Goal: Find specific fact: Find specific fact

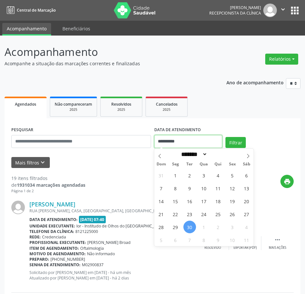
click at [184, 139] on input "**********" at bounding box center [188, 141] width 68 height 13
click at [205, 224] on span "1" at bounding box center [203, 227] width 13 height 13
type input "**********"
click at [205, 224] on span "1" at bounding box center [203, 227] width 13 height 13
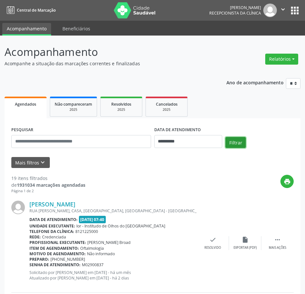
click at [234, 139] on button "Filtrar" at bounding box center [235, 142] width 20 height 11
click at [240, 142] on button "Filtrar" at bounding box center [235, 142] width 20 height 11
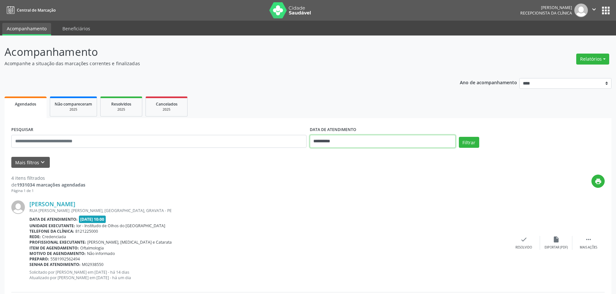
drag, startPoint x: 418, startPoint y: 137, endPoint x: 408, endPoint y: 139, distance: 10.0
click at [309, 137] on input "**********" at bounding box center [383, 141] width 146 height 13
click at [309, 173] on span "1" at bounding box center [359, 175] width 13 height 13
type input "**********"
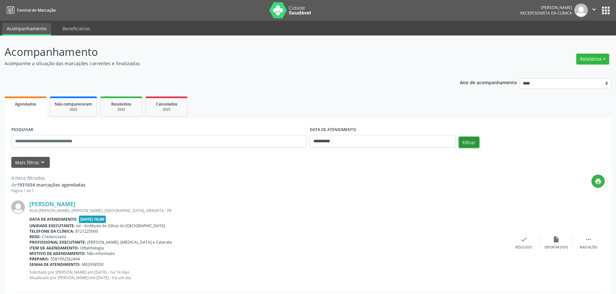
click at [309, 139] on button "Filtrar" at bounding box center [469, 142] width 20 height 11
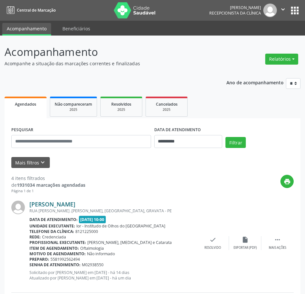
click at [60, 206] on link "[PERSON_NAME]" at bounding box center [52, 204] width 46 height 7
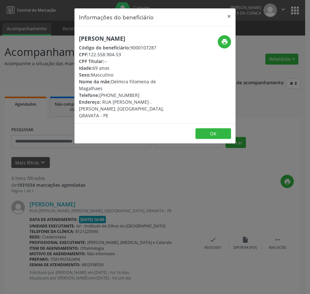
drag, startPoint x: 123, startPoint y: 53, endPoint x: 89, endPoint y: 54, distance: 33.6
click at [89, 54] on div "CPF: 122.558.904-53" at bounding box center [128, 54] width 98 height 7
click at [109, 199] on div "Informações do beneficiário × [PERSON_NAME] Código do beneficiário: 9000107287 …" at bounding box center [155, 147] width 310 height 294
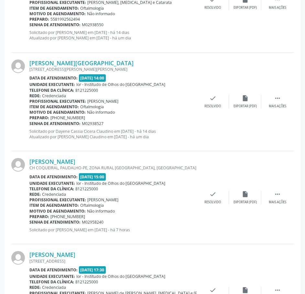
scroll to position [139, 0]
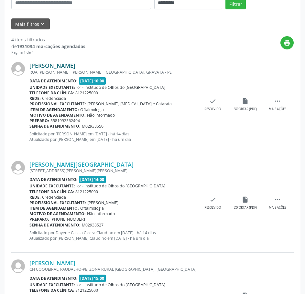
click at [87, 62] on div "[PERSON_NAME] [GEOGRAPHIC_DATA] .[PERSON_NAME], [GEOGRAPHIC_DATA], GRAVATA - PE…" at bounding box center [152, 104] width 282 height 99
click at [75, 64] on link "[PERSON_NAME]" at bounding box center [52, 65] width 46 height 7
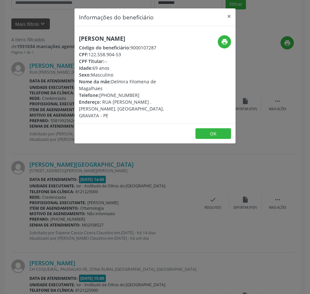
drag, startPoint x: 123, startPoint y: 55, endPoint x: 90, endPoint y: 56, distance: 32.6
click at [90, 56] on div "CPF: 122.558.904-53" at bounding box center [128, 54] width 98 height 7
copy div "122.558.904-53"
click at [85, 200] on div "Informações do beneficiário × [PERSON_NAME] Código do beneficiário: 9000107287 …" at bounding box center [155, 147] width 310 height 294
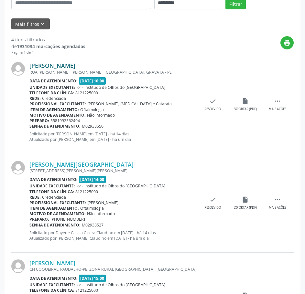
click at [73, 66] on link "[PERSON_NAME]" at bounding box center [52, 65] width 46 height 7
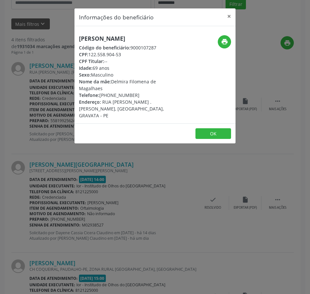
drag, startPoint x: 120, startPoint y: 158, endPoint x: 116, endPoint y: 147, distance: 12.0
click at [120, 157] on div "Informações do beneficiário × [PERSON_NAME] Código do beneficiário: 9000107287 …" at bounding box center [155, 147] width 310 height 294
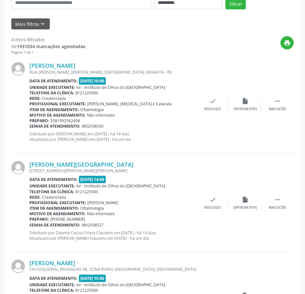
drag, startPoint x: 105, startPoint y: 127, endPoint x: 29, endPoint y: 125, distance: 75.7
click at [29, 125] on div "Senha de atendimento: M02938550" at bounding box center [112, 125] width 167 height 5
copy div "Senha de atendimento: M02938550"
click at [75, 66] on link "[PERSON_NAME]" at bounding box center [52, 65] width 46 height 7
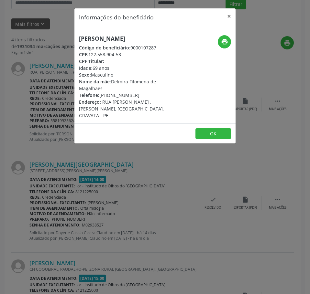
click at [120, 37] on h5 "[PERSON_NAME]" at bounding box center [128, 38] width 98 height 7
drag, startPoint x: 120, startPoint y: 37, endPoint x: 269, endPoint y: 14, distance: 150.8
click at [269, 14] on div "Informações do beneficiário × [PERSON_NAME] Código do beneficiário: 9000107287 …" at bounding box center [155, 147] width 310 height 294
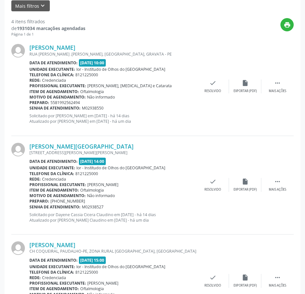
scroll to position [203, 0]
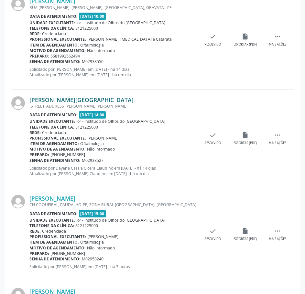
click at [108, 98] on link "[PERSON_NAME][GEOGRAPHIC_DATA]" at bounding box center [81, 99] width 104 height 7
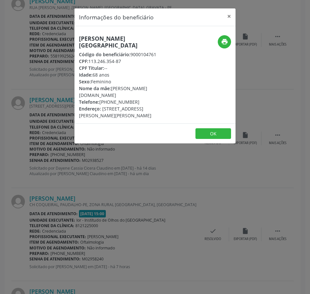
drag, startPoint x: 124, startPoint y: 62, endPoint x: 90, endPoint y: 63, distance: 33.9
click at [90, 63] on div "CPF: 113.246.354-87" at bounding box center [128, 61] width 98 height 7
copy div "113.246.354-87"
click at [52, 127] on div "Informações do beneficiário × [PERSON_NAME][GEOGRAPHIC_DATA] Código do benefici…" at bounding box center [155, 147] width 310 height 294
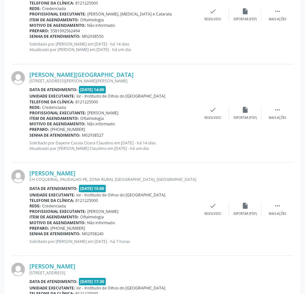
scroll to position [236, 0]
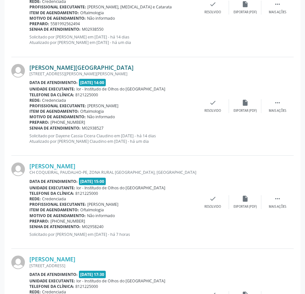
click at [58, 66] on link "[PERSON_NAME][GEOGRAPHIC_DATA]" at bounding box center [81, 67] width 104 height 7
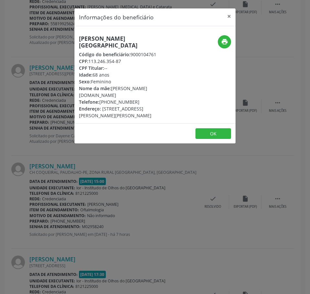
drag, startPoint x: 135, startPoint y: 93, endPoint x: 100, endPoint y: 96, distance: 35.0
click at [100, 99] on div "Telefone: [PHONE_NUMBER]" at bounding box center [128, 102] width 98 height 7
copy div "[PHONE_NUMBER]"
click at [228, 43] on button "print" at bounding box center [223, 41] width 13 height 13
click at [55, 124] on div "Informações do beneficiário × [PERSON_NAME][GEOGRAPHIC_DATA] Código do benefici…" at bounding box center [155, 147] width 310 height 294
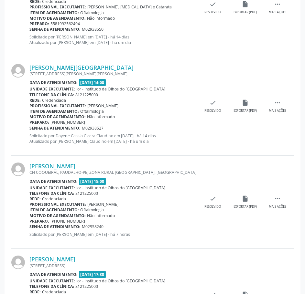
drag, startPoint x: 104, startPoint y: 129, endPoint x: 29, endPoint y: 128, distance: 75.0
click at [29, 128] on div "Senha de atendimento: M02938527" at bounding box center [112, 127] width 167 height 5
copy div "Senha de atendimento: M02938527"
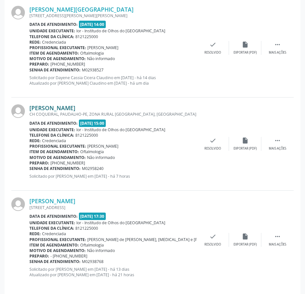
scroll to position [300, 0]
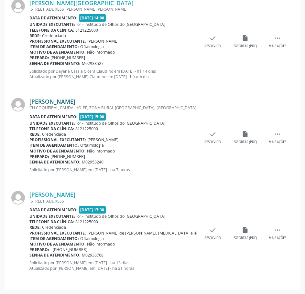
click at [70, 102] on link "[PERSON_NAME]" at bounding box center [52, 101] width 46 height 7
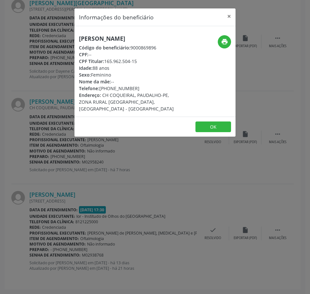
click at [116, 37] on h5 "[PERSON_NAME]" at bounding box center [128, 38] width 98 height 7
copy div "[PERSON_NAME]"
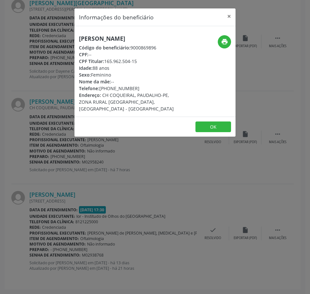
click at [123, 201] on div "Informações do beneficiário × [PERSON_NAME] Código do beneficiário: 9000869896 …" at bounding box center [155, 147] width 310 height 294
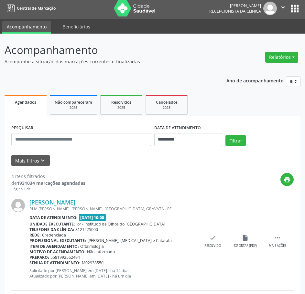
scroll to position [0, 0]
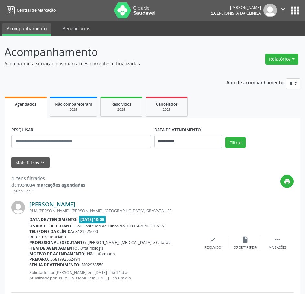
click at [75, 205] on link "[PERSON_NAME]" at bounding box center [52, 204] width 46 height 7
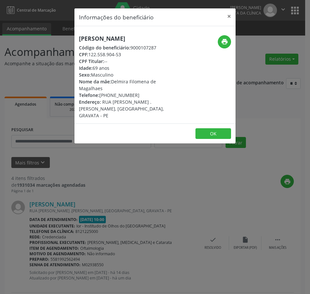
click at [124, 39] on h5 "[PERSON_NAME]" at bounding box center [128, 38] width 98 height 7
drag, startPoint x: 124, startPoint y: 39, endPoint x: 141, endPoint y: 37, distance: 16.3
click at [140, 34] on div "[PERSON_NAME] Código do beneficiário: 9000107287 CPF: 122.558.904-53 CPF Titula…" at bounding box center [154, 74] width 161 height 97
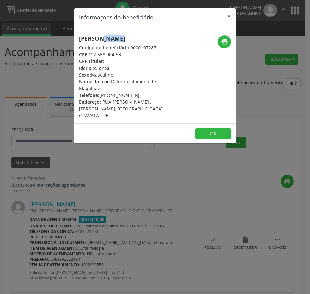
copy div "[PERSON_NAME]"
click at [60, 248] on div "Informações do beneficiário × [PERSON_NAME] Código do beneficiário: 9000107287 …" at bounding box center [155, 147] width 310 height 294
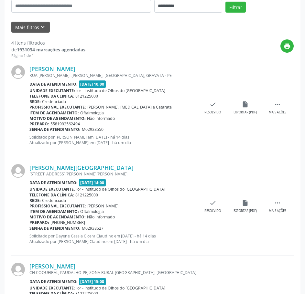
scroll to position [162, 0]
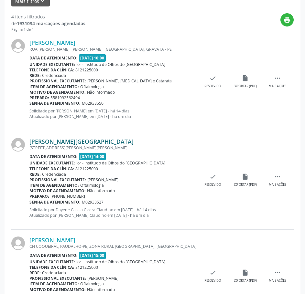
click at [83, 141] on link "[PERSON_NAME][GEOGRAPHIC_DATA]" at bounding box center [81, 141] width 104 height 7
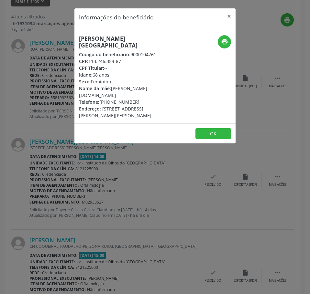
click at [89, 43] on h5 "[PERSON_NAME][GEOGRAPHIC_DATA]" at bounding box center [128, 42] width 98 height 14
copy div "[PERSON_NAME][GEOGRAPHIC_DATA]"
drag, startPoint x: 91, startPoint y: 254, endPoint x: 95, endPoint y: 248, distance: 7.0
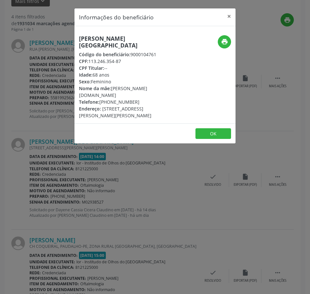
click at [93, 251] on div "Informações do beneficiário × [PERSON_NAME][GEOGRAPHIC_DATA] Código do benefici…" at bounding box center [155, 147] width 310 height 294
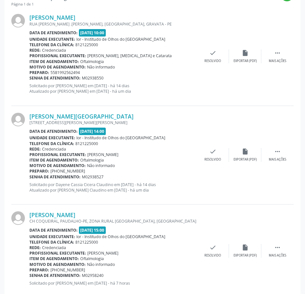
scroll to position [259, 0]
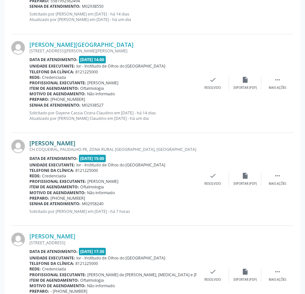
click at [67, 143] on link "[PERSON_NAME]" at bounding box center [52, 143] width 46 height 7
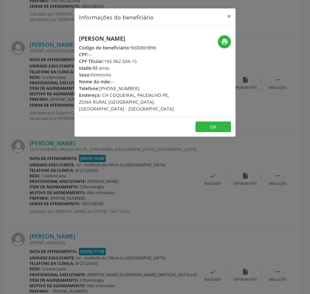
click at [109, 37] on h5 "[PERSON_NAME]" at bounding box center [128, 38] width 98 height 7
copy div "[PERSON_NAME]"
click at [98, 186] on div "Informações do beneficiário × [PERSON_NAME] Código do beneficiário: 9000869896 …" at bounding box center [155, 147] width 310 height 294
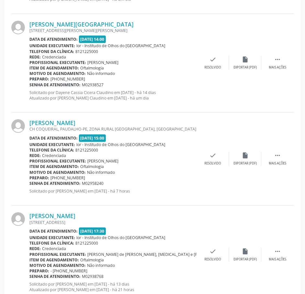
scroll to position [300, 0]
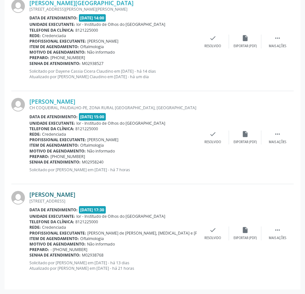
click at [69, 196] on link "[PERSON_NAME]" at bounding box center [52, 194] width 46 height 7
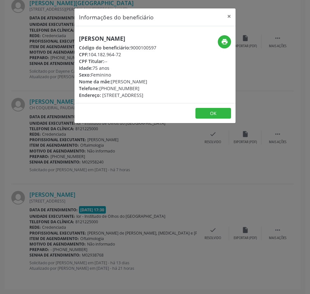
drag, startPoint x: 106, startPoint y: 48, endPoint x: 111, endPoint y: 41, distance: 8.3
click at [111, 41] on h5 "[PERSON_NAME]" at bounding box center [117, 38] width 77 height 7
click at [132, 41] on h5 "[PERSON_NAME]" at bounding box center [117, 38] width 77 height 7
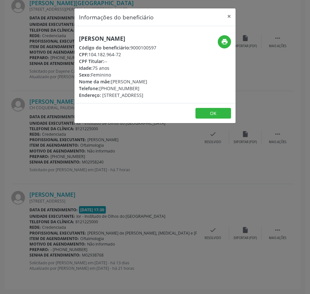
click at [135, 37] on h5 "[PERSON_NAME]" at bounding box center [117, 38] width 77 height 7
copy div "[PERSON_NAME]"
drag, startPoint x: 128, startPoint y: 57, endPoint x: 90, endPoint y: 56, distance: 38.8
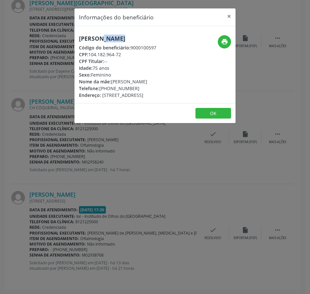
click at [90, 56] on div "CPF: 104.182.964-72" at bounding box center [117, 54] width 77 height 7
click at [151, 255] on div "Informações do beneficiário × [PERSON_NAME] Código do beneficiário: 9000100597 …" at bounding box center [155, 147] width 310 height 294
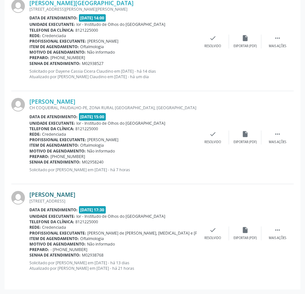
click at [75, 193] on link "[PERSON_NAME]" at bounding box center [52, 194] width 46 height 7
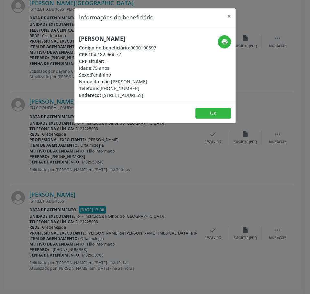
click at [120, 207] on div "Informações do beneficiário × [PERSON_NAME] Código do beneficiário: 9000100597 …" at bounding box center [155, 147] width 310 height 294
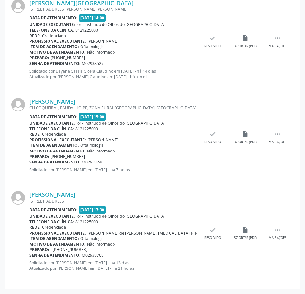
drag, startPoint x: 104, startPoint y: 255, endPoint x: 30, endPoint y: 254, distance: 74.0
click at [30, 254] on div "Senha de atendimento: M02938768" at bounding box center [112, 254] width 167 height 5
click at [59, 101] on link "[PERSON_NAME]" at bounding box center [52, 101] width 46 height 7
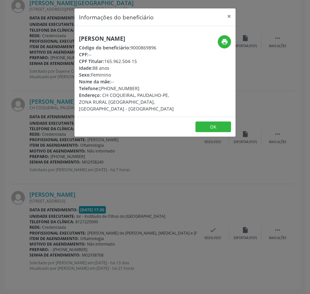
click at [115, 34] on div "[PERSON_NAME] Código do beneficiário: 9000869896 CPF: -- CPF Titular: 165.962.5…" at bounding box center [154, 71] width 161 height 90
click at [118, 38] on h5 "[PERSON_NAME]" at bounding box center [128, 38] width 98 height 7
click at [118, 37] on h5 "[PERSON_NAME]" at bounding box center [128, 38] width 98 height 7
click at [200, 198] on div "Informações do beneficiário × [PERSON_NAME] Código do beneficiário: 9000869896 …" at bounding box center [155, 147] width 310 height 294
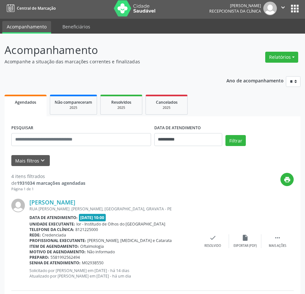
scroll to position [0, 0]
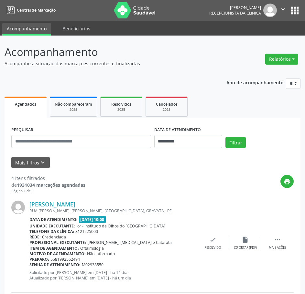
click at [154, 146] on div "**********" at bounding box center [188, 138] width 71 height 27
click at [173, 142] on input "**********" at bounding box center [188, 141] width 68 height 13
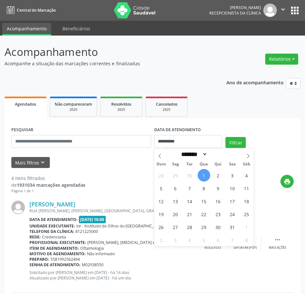
click at [204, 177] on span "1" at bounding box center [203, 175] width 13 height 13
type input "**********"
click at [205, 176] on span "1" at bounding box center [203, 175] width 13 height 13
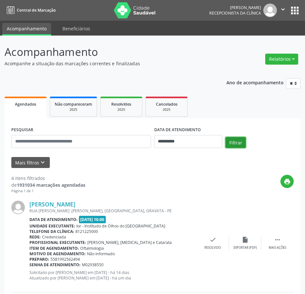
click at [236, 144] on button "Filtrar" at bounding box center [235, 142] width 20 height 11
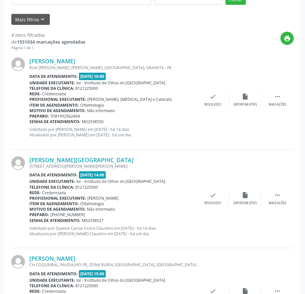
scroll to position [139, 0]
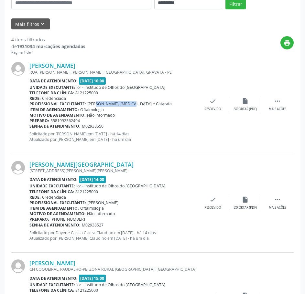
drag, startPoint x: 89, startPoint y: 104, endPoint x: 123, endPoint y: 102, distance: 34.0
click at [123, 102] on span "[PERSON_NAME], [MEDICAL_DATA] e Catarata" at bounding box center [129, 103] width 84 height 5
click at [120, 114] on div "Motivo de agendamento: Não informado" at bounding box center [112, 114] width 167 height 5
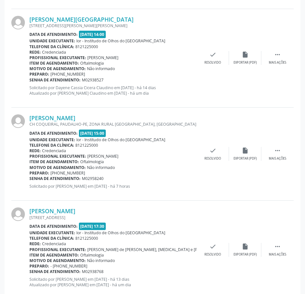
scroll to position [300, 0]
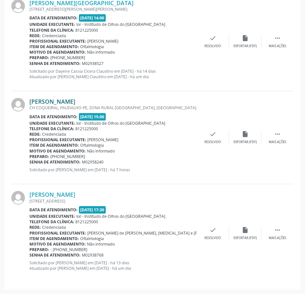
click at [75, 102] on link "[PERSON_NAME]" at bounding box center [52, 101] width 46 height 7
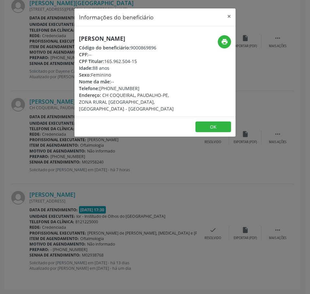
click at [110, 38] on h5 "[PERSON_NAME]" at bounding box center [128, 38] width 98 height 7
drag, startPoint x: 110, startPoint y: 36, endPoint x: 89, endPoint y: 97, distance: 64.1
click at [87, 104] on div "[PERSON_NAME] Código do beneficiário: 9000869896 CPF: -- CPF Titular: 165.962.5…" at bounding box center [154, 71] width 161 height 90
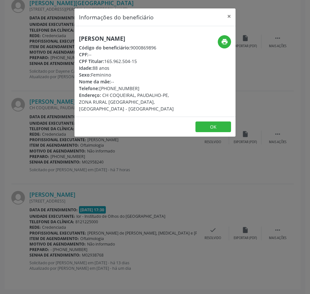
drag, startPoint x: 134, startPoint y: 89, endPoint x: 100, endPoint y: 88, distance: 33.6
click at [100, 88] on div "Telefone: [PHONE_NUMBER]" at bounding box center [128, 88] width 98 height 7
click at [117, 37] on h5 "[PERSON_NAME]" at bounding box center [128, 38] width 98 height 7
drag, startPoint x: 151, startPoint y: 39, endPoint x: 75, endPoint y: 40, distance: 76.6
click at [75, 40] on div "[PERSON_NAME] Código do beneficiário: 9000869896 CPF: -- CPF Titular: 165.962.5…" at bounding box center [127, 73] width 107 height 77
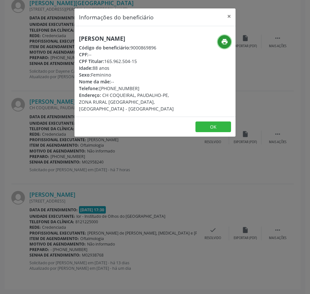
click at [220, 45] on button "print" at bounding box center [223, 41] width 13 height 13
drag, startPoint x: 138, startPoint y: 88, endPoint x: 100, endPoint y: 90, distance: 37.8
click at [100, 90] on div "Telefone: [PHONE_NUMBER]" at bounding box center [128, 88] width 98 height 7
click at [227, 17] on button "×" at bounding box center [228, 16] width 13 height 16
